Goal: Task Accomplishment & Management: Manage account settings

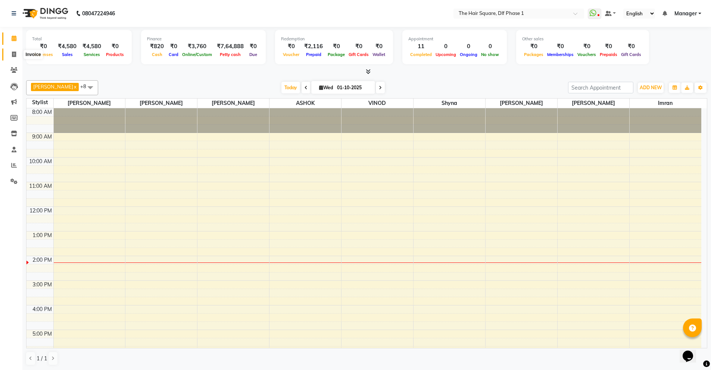
click at [12, 52] on icon at bounding box center [14, 54] width 4 height 6
select select "service"
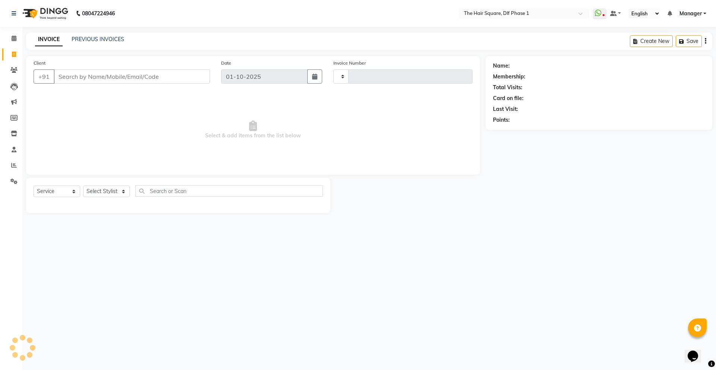
type input "2320"
select select "5766"
click at [150, 77] on input "Client" at bounding box center [132, 76] width 156 height 14
click at [90, 196] on select "Select Stylist Abdul ALIZA Amit AMIT ASHOK imran kim mahendra Manager NARENDRA …" at bounding box center [106, 191] width 47 height 12
select select "52021"
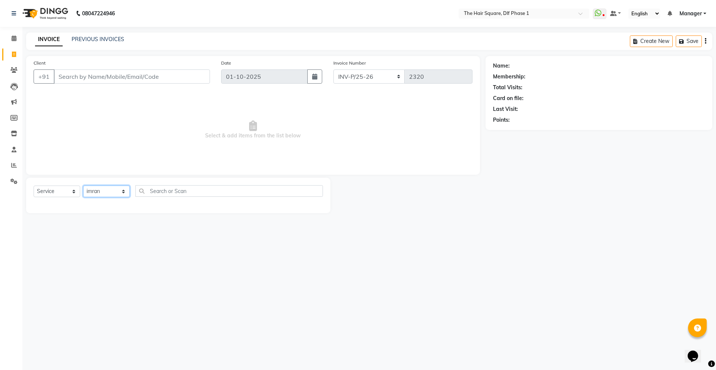
click at [83, 185] on select "Select Stylist Abdul ALIZA Amit AMIT ASHOK imran kim mahendra Manager NARENDRA …" at bounding box center [106, 191] width 47 height 12
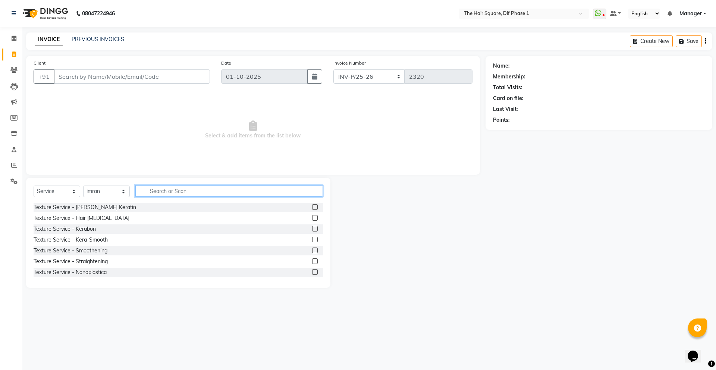
click at [175, 193] on input "text" at bounding box center [229, 191] width 188 height 12
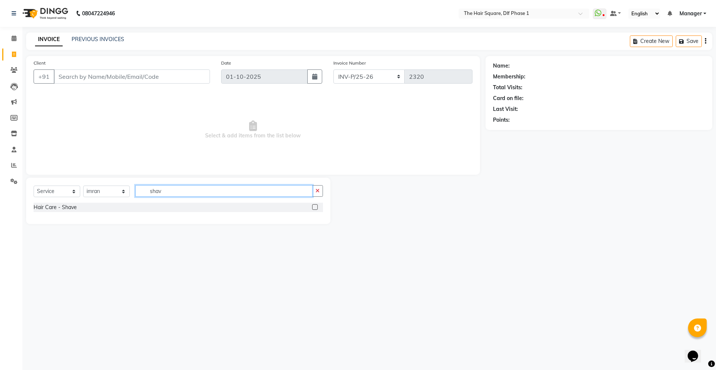
type input "shav"
click at [317, 207] on label at bounding box center [315, 207] width 6 height 6
click at [317, 207] on input "checkbox" at bounding box center [314, 207] width 5 height 5
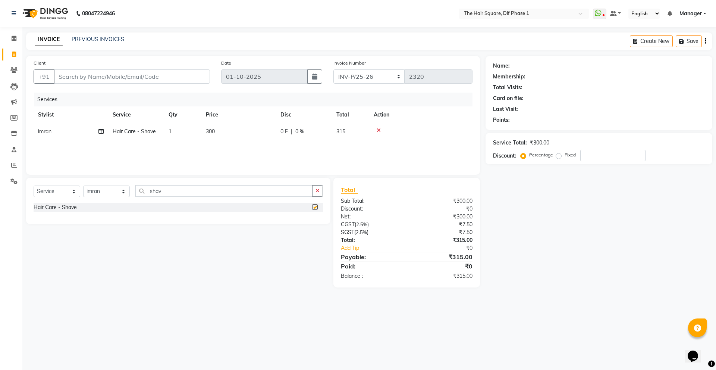
checkbox input "false"
click at [166, 74] on input "Client" at bounding box center [132, 76] width 156 height 14
type input "9"
type input "0"
click at [81, 89] on button "Aman 95******73" at bounding box center [87, 94] width 67 height 12
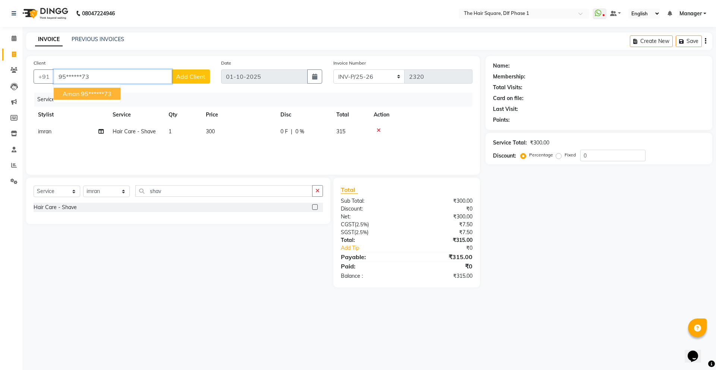
type input "95******73"
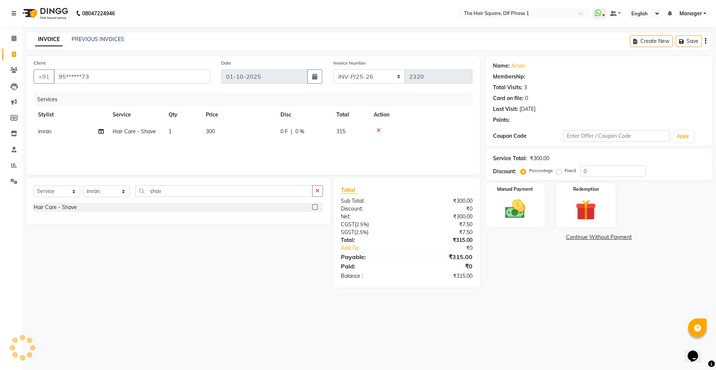
select select "1: Object"
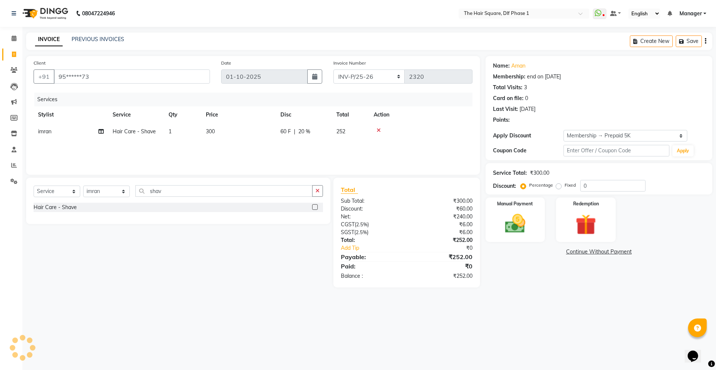
type input "20"
click at [513, 119] on div "0" at bounding box center [512, 120] width 3 height 8
click at [526, 311] on div "08047224946 Select Location × The Hair Square, Dlf Phase 1 WhatsApp Status ✕ St…" at bounding box center [358, 185] width 716 height 370
click at [379, 128] on icon at bounding box center [379, 130] width 4 height 5
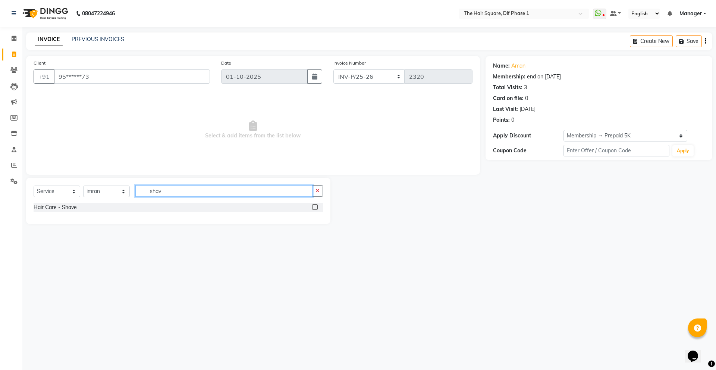
drag, startPoint x: 159, startPoint y: 187, endPoint x: 44, endPoint y: 163, distance: 117.2
click at [76, 172] on div "Client +91 95******73 Date 01-10-2025 Invoice Number INV-P-MEMB/25-26 INV-P/25-…" at bounding box center [253, 140] width 465 height 168
type input "hair cut"
click at [314, 229] on label at bounding box center [315, 229] width 6 height 6
click at [314, 229] on input "checkbox" at bounding box center [314, 228] width 5 height 5
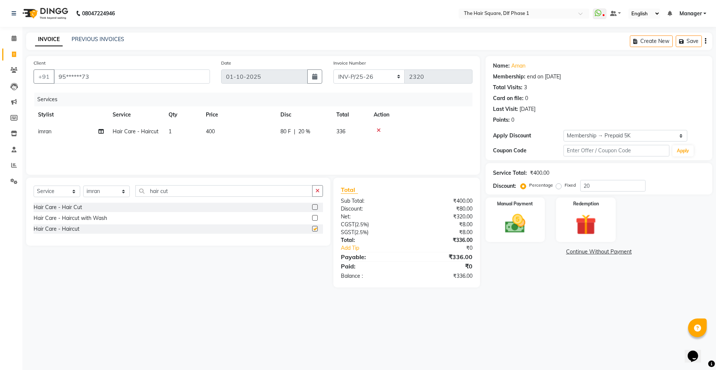
checkbox input "false"
click at [521, 65] on link "Aman" at bounding box center [518, 66] width 14 height 8
click at [100, 75] on input "95******73" at bounding box center [132, 76] width 156 height 14
drag, startPoint x: 117, startPoint y: 79, endPoint x: 0, endPoint y: 65, distance: 117.7
click at [0, 65] on app-home "08047224946 Select Location × The Hair Square, Dlf Phase 1 WhatsApp Status ✕ St…" at bounding box center [358, 149] width 716 height 298
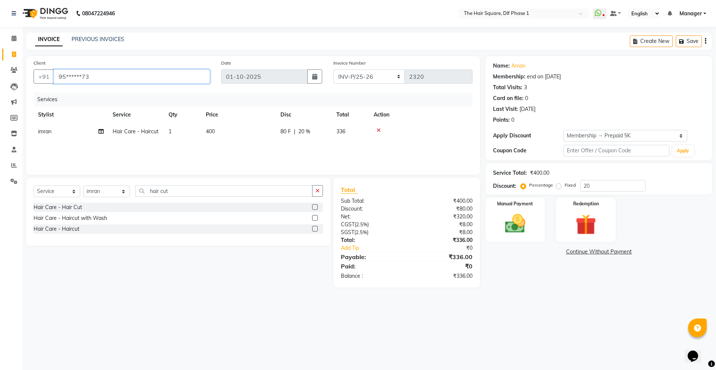
type input "a"
type input "0"
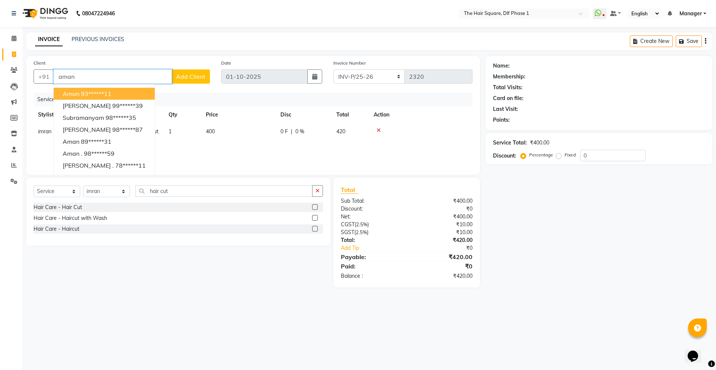
drag, startPoint x: 100, startPoint y: 74, endPoint x: 1, endPoint y: 64, distance: 99.7
click at [0, 72] on app-home "08047224946 Select Location × The Hair Square, Dlf Phase 1 WhatsApp Status ✕ St…" at bounding box center [358, 149] width 716 height 298
type input "aman"
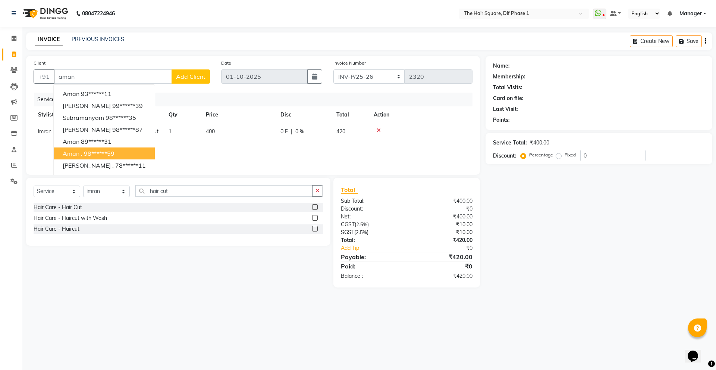
click at [211, 266] on div "Select Service Product Membership Package Voucher Prepaid Gift Card Select Styl…" at bounding box center [176, 233] width 310 height 110
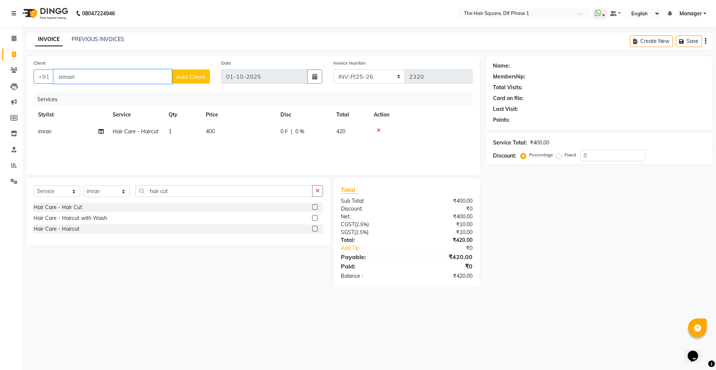
drag, startPoint x: 113, startPoint y: 77, endPoint x: 0, endPoint y: 72, distance: 113.5
click at [0, 72] on app-home "08047224946 Select Location × The Hair Square, Dlf Phase 1 WhatsApp Status ✕ St…" at bounding box center [358, 149] width 716 height 298
click at [116, 192] on select "Select Stylist Abdul ALIZA Amit AMIT ASHOK imran kim mahendra Manager NARENDRA …" at bounding box center [106, 191] width 47 height 12
select select "39748"
click at [83, 185] on select "Select Stylist Abdul ALIZA Amit AMIT ASHOK imran kim mahendra Manager NARENDRA …" at bounding box center [106, 191] width 47 height 12
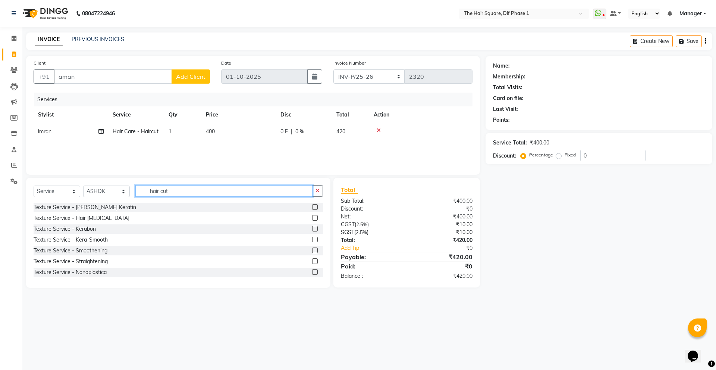
drag, startPoint x: 112, startPoint y: 173, endPoint x: 87, endPoint y: 162, distance: 28.1
click at [94, 166] on div "Client +91 aman Add Client Date 01-10-2025 Invoice Number INV-P-MEMB/25-26 INV-…" at bounding box center [253, 172] width 465 height 232
type input "head"
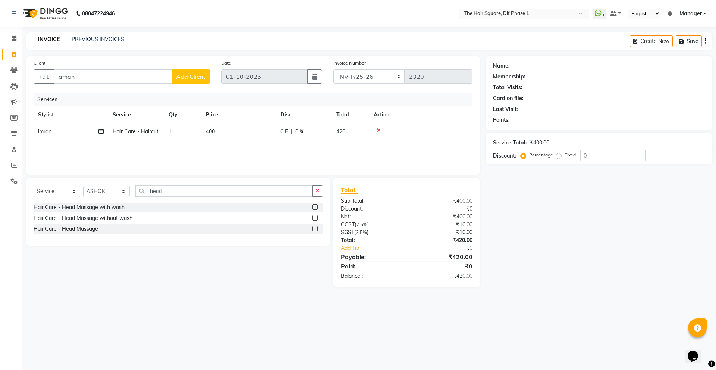
click at [314, 229] on label at bounding box center [315, 229] width 6 height 6
click at [314, 229] on input "checkbox" at bounding box center [314, 228] width 5 height 5
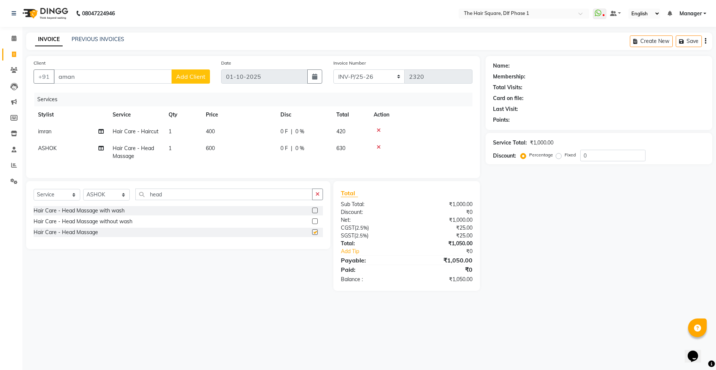
checkbox input "false"
drag, startPoint x: 87, startPoint y: 78, endPoint x: 18, endPoint y: 64, distance: 70.1
click at [0, 76] on app-home "08047224946 Select Location × The Hair Square, Dlf Phase 1 WhatsApp Status ✕ St…" at bounding box center [358, 151] width 716 height 302
click at [94, 94] on ngb-highlight "95******73" at bounding box center [96, 93] width 31 height 7
type input "95******73"
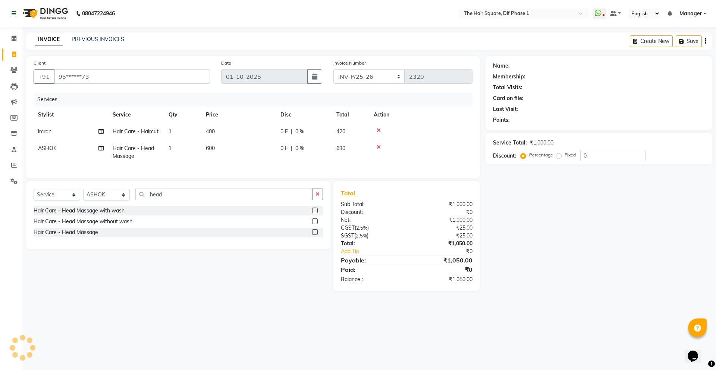
select select "1: Object"
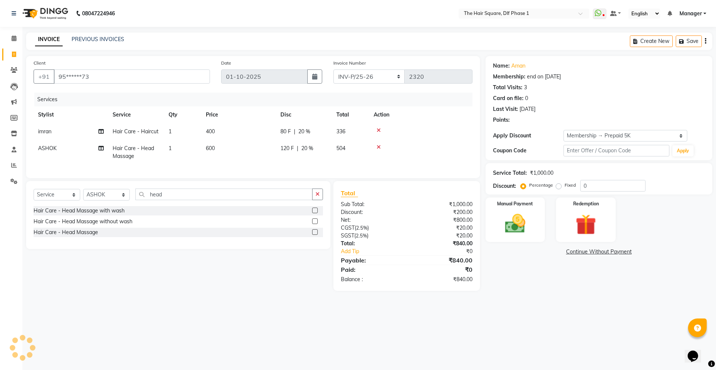
type input "20"
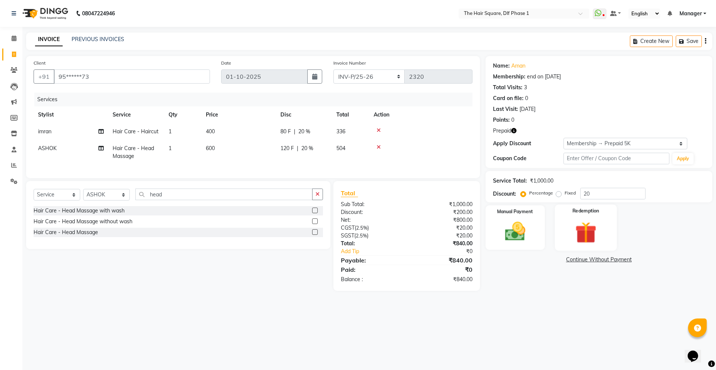
click at [590, 239] on img at bounding box center [586, 232] width 35 height 26
click at [553, 261] on span "Prepaid 1" at bounding box center [552, 260] width 24 height 9
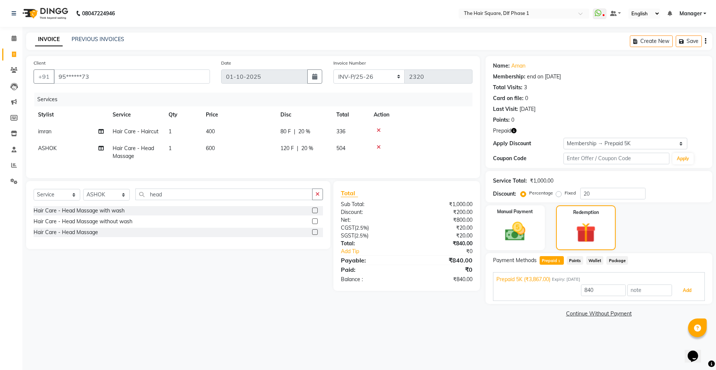
click at [686, 291] on button "Add" at bounding box center [687, 290] width 27 height 13
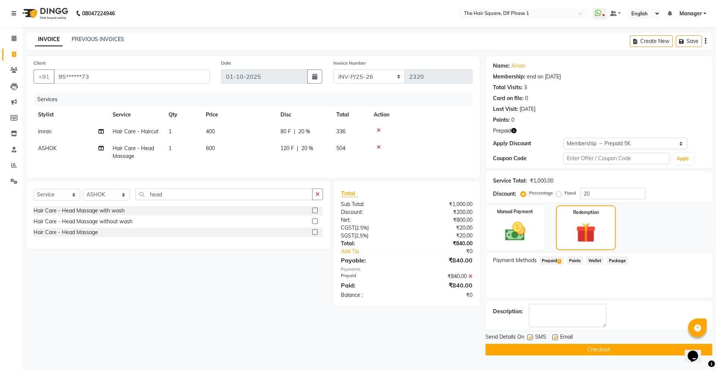
click at [586, 350] on button "Checkout" at bounding box center [599, 350] width 227 height 12
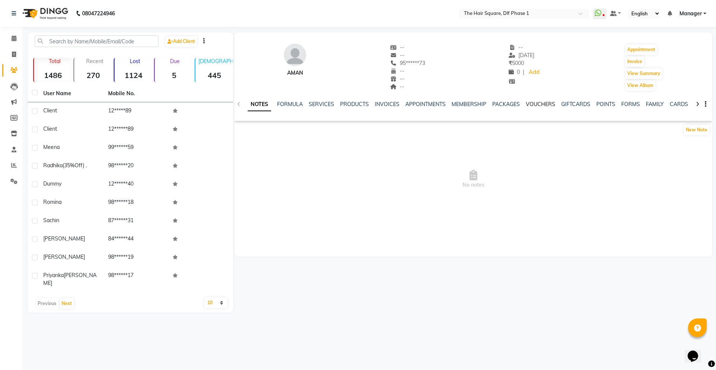
click at [540, 104] on link "VOUCHERS" at bounding box center [540, 104] width 29 height 7
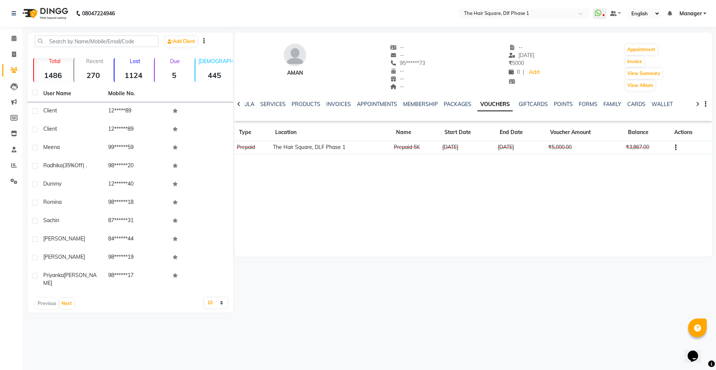
click at [673, 149] on button "button" at bounding box center [674, 147] width 4 height 8
click at [622, 145] on div "Edit" at bounding box center [640, 146] width 47 height 9
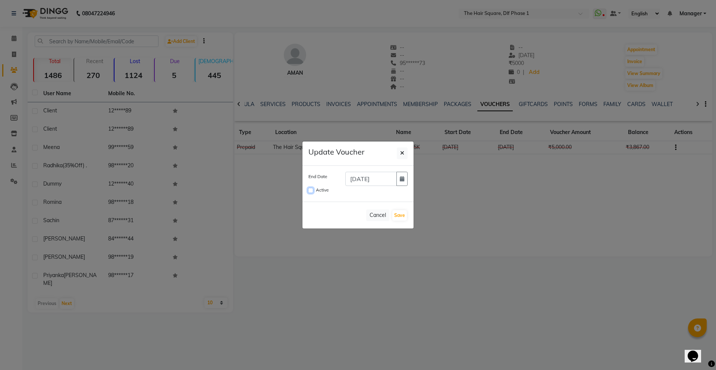
click at [310, 189] on input "Active" at bounding box center [310, 190] width 5 height 5
checkbox input "true"
click at [404, 214] on button "Save" at bounding box center [399, 215] width 15 height 10
checkbox input "false"
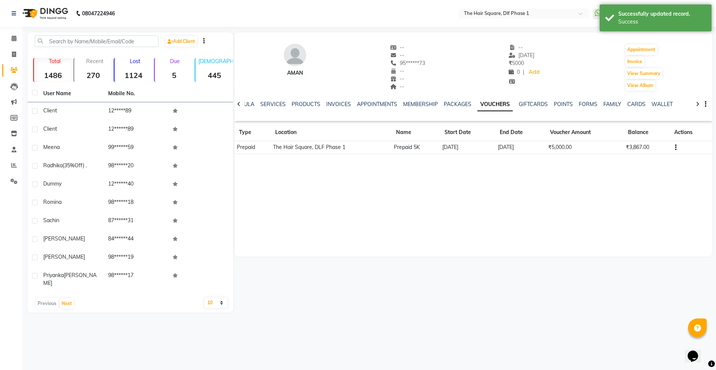
click at [524, 220] on div "Aman -- -- 95******73 -- -- -- -- [DATE] ₹ 5000 0 | Add Appointment Invoice Vie…" at bounding box center [474, 144] width 478 height 224
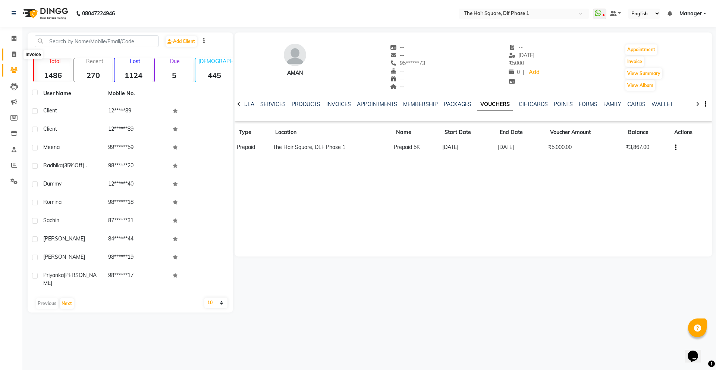
click at [15, 54] on icon at bounding box center [14, 54] width 4 height 6
select select "service"
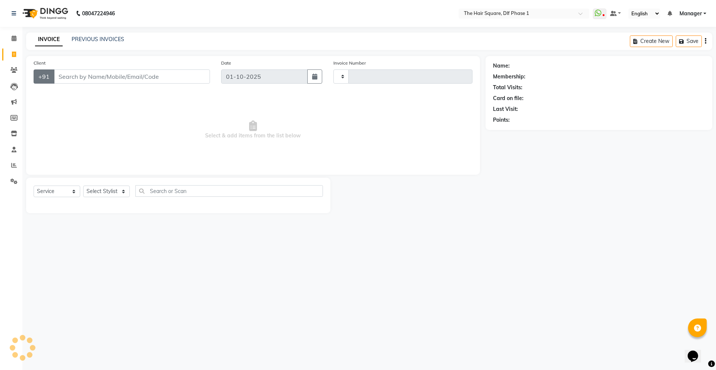
type input "2321"
select select "5766"
click at [63, 73] on input "Client" at bounding box center [132, 76] width 156 height 14
drag, startPoint x: 94, startPoint y: 74, endPoint x: 0, endPoint y: 66, distance: 94.4
click at [0, 66] on app-home "08047224946 Select Location × The Hair Square, Dlf Phase 1 WhatsApp Status ✕ St…" at bounding box center [358, 112] width 716 height 224
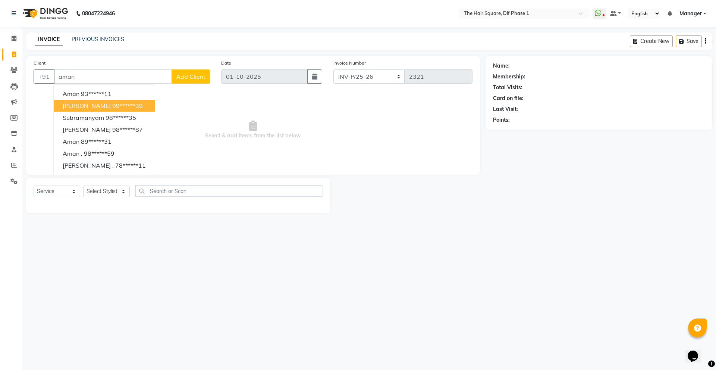
type input "aman"
drag, startPoint x: 322, startPoint y: 269, endPoint x: 225, endPoint y: 129, distance: 170.5
click at [323, 269] on div "08047224946 Select Location × The Hair Square, Dlf Phase 1 WhatsApp Status ✕ St…" at bounding box center [358, 185] width 716 height 370
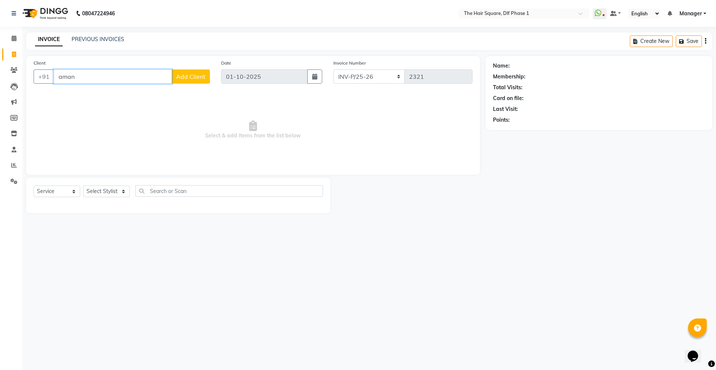
drag, startPoint x: 87, startPoint y: 81, endPoint x: 0, endPoint y: 72, distance: 87.3
click at [0, 73] on app-home "08047224946 Select Location × The Hair Square, Dlf Phase 1 WhatsApp Status ✕ St…" at bounding box center [358, 112] width 716 height 224
click at [524, 263] on div "08047224946 Select Location × The Hair Square, Dlf Phase 1 WhatsApp Status ✕ St…" at bounding box center [358, 185] width 716 height 370
click at [90, 75] on input "Client" at bounding box center [132, 76] width 156 height 14
